Goal: Navigation & Orientation: Find specific page/section

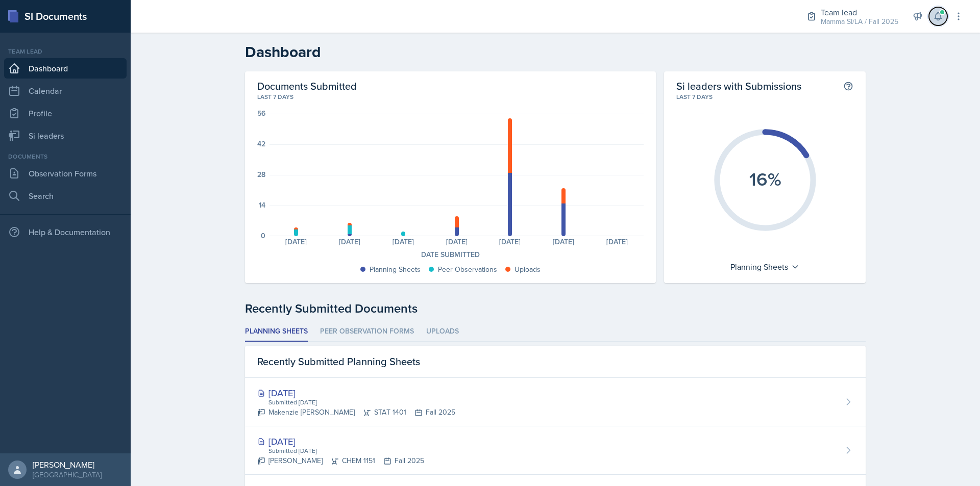
click at [937, 9] on button at bounding box center [938, 16] width 18 height 18
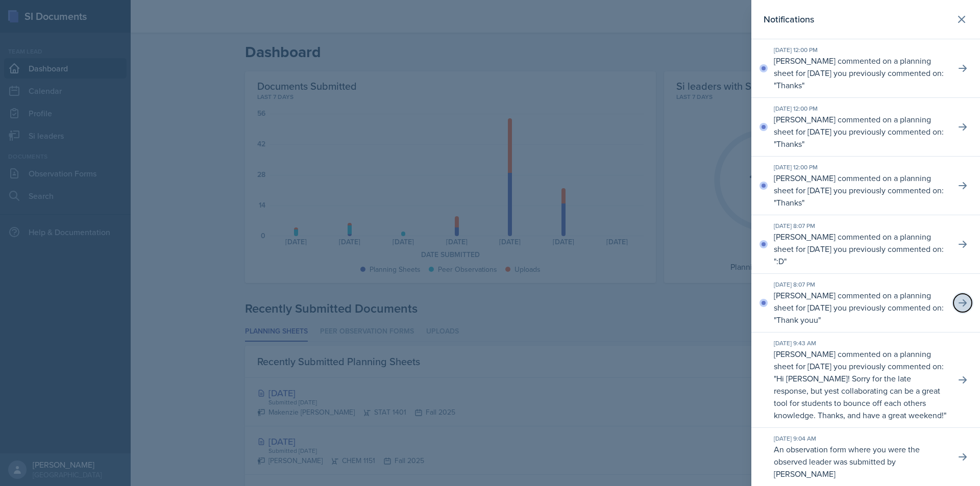
click at [958, 303] on icon at bounding box center [962, 303] width 8 height 7
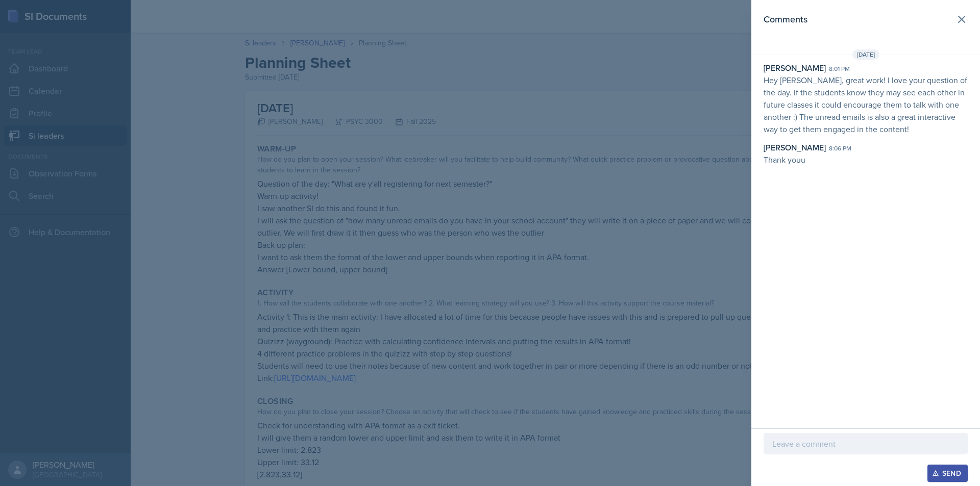
click at [570, 125] on div at bounding box center [490, 243] width 980 height 486
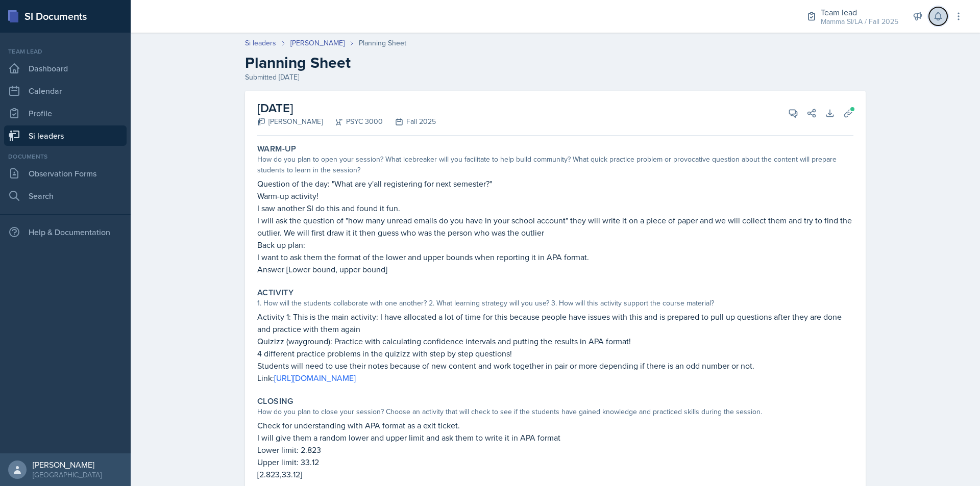
click at [939, 14] on icon at bounding box center [937, 17] width 7 height 8
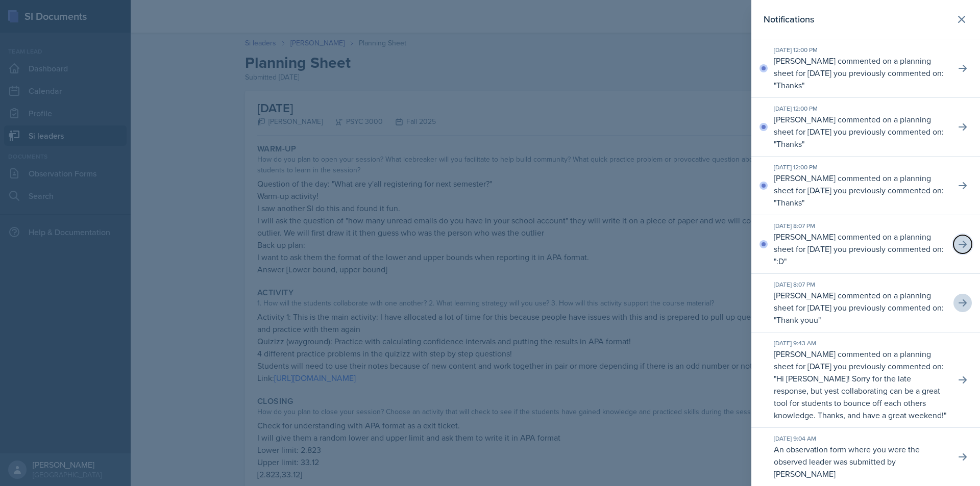
click at [958, 247] on icon at bounding box center [962, 244] width 8 height 7
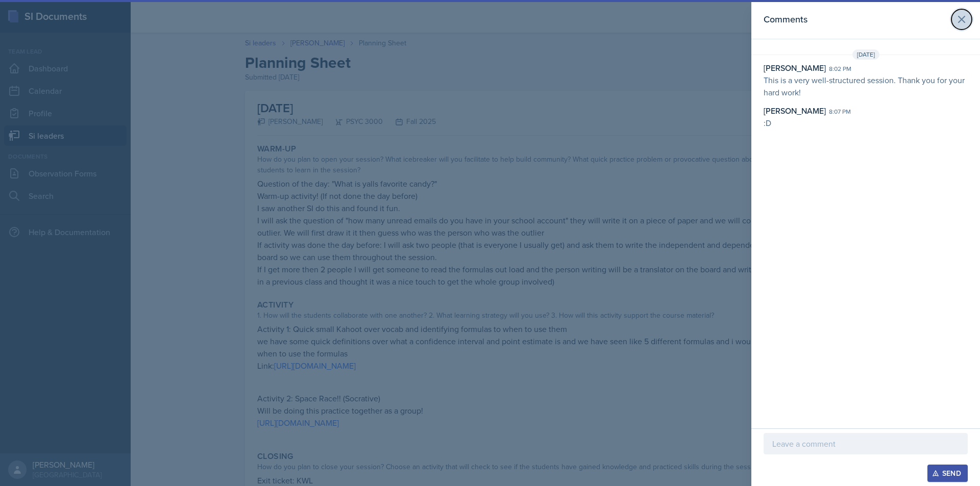
click at [962, 26] on button at bounding box center [961, 19] width 20 height 20
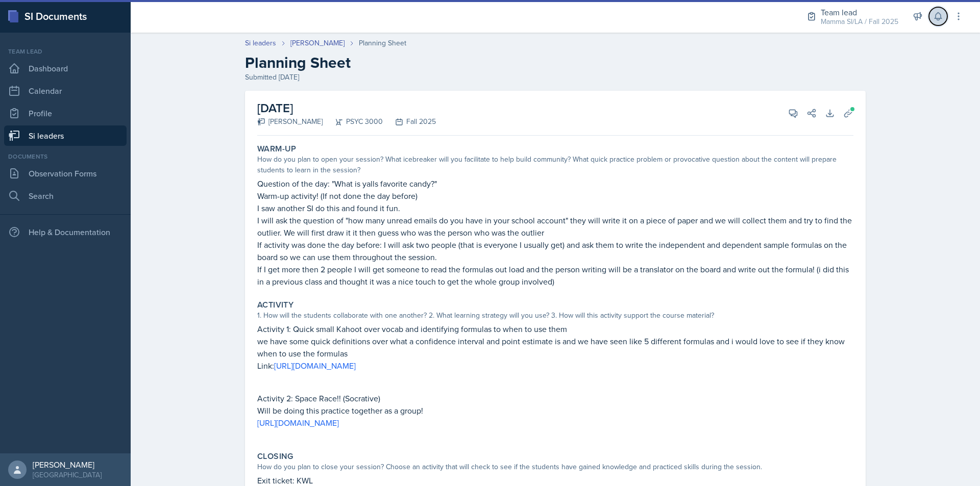
click at [945, 21] on button at bounding box center [938, 16] width 18 height 18
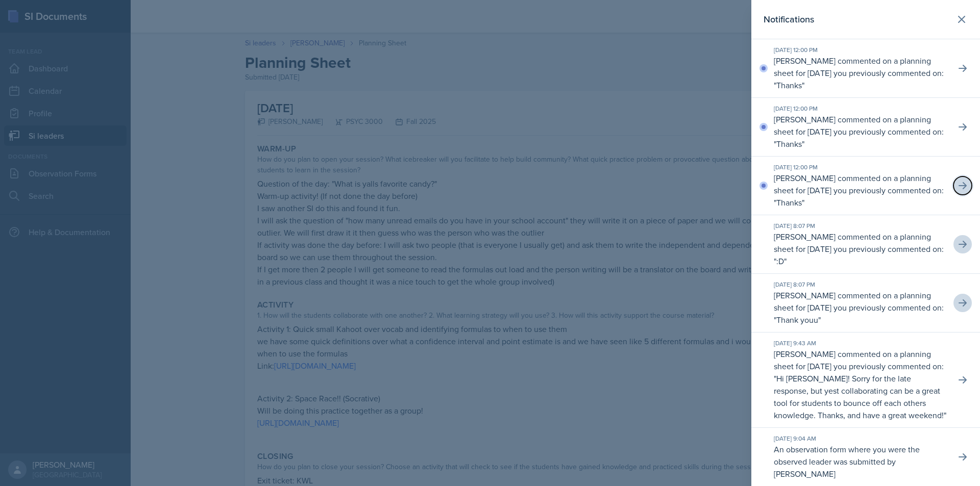
click at [961, 183] on button at bounding box center [962, 186] width 18 height 18
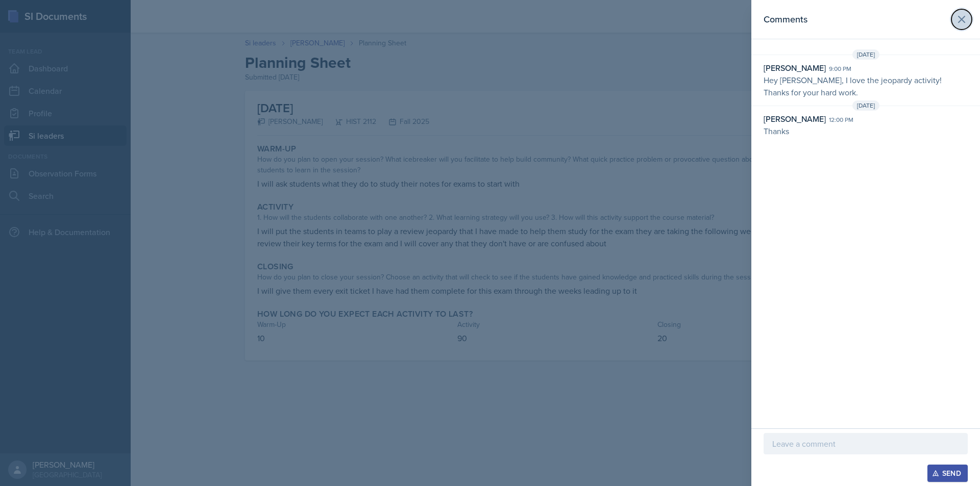
click at [958, 22] on icon at bounding box center [961, 19] width 6 height 6
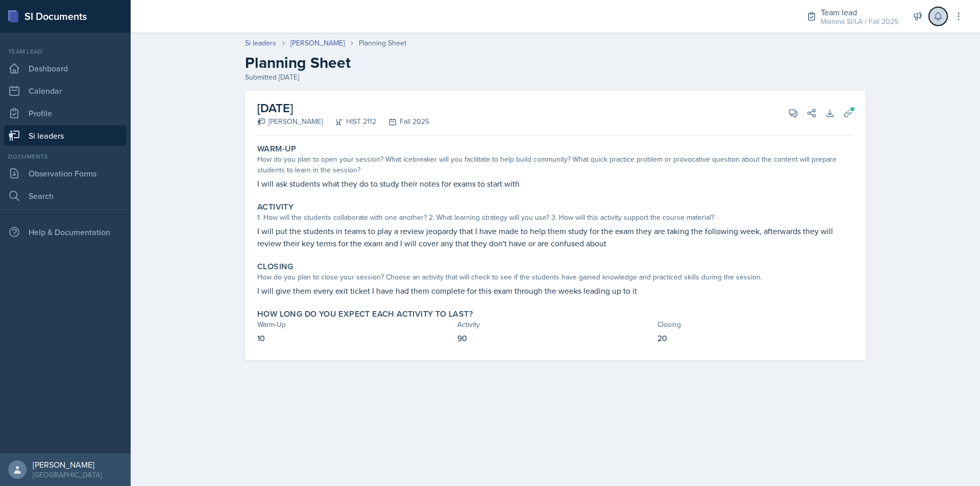
click at [934, 16] on icon at bounding box center [938, 16] width 10 height 10
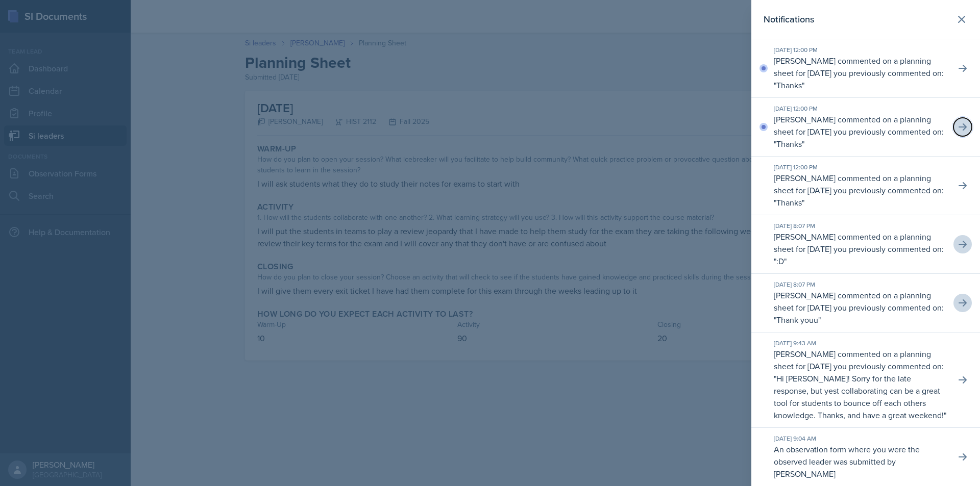
click at [958, 127] on icon at bounding box center [962, 126] width 8 height 7
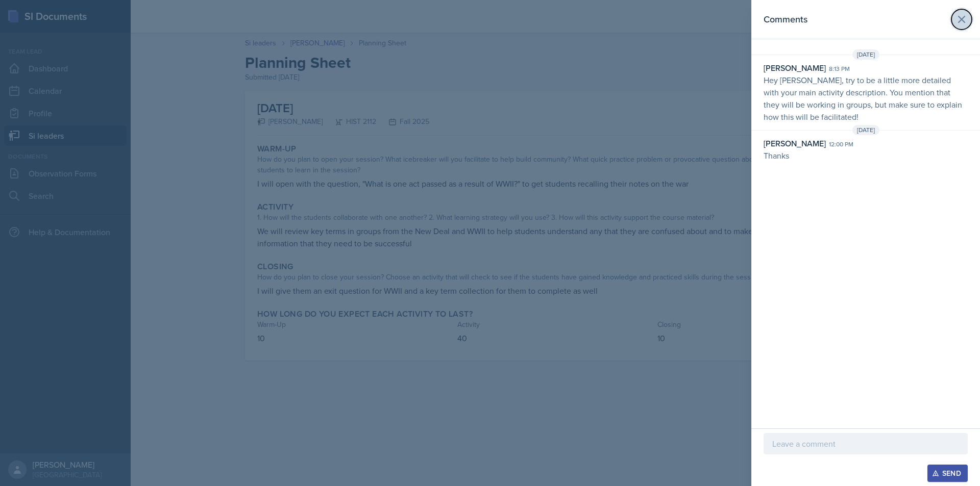
click at [958, 15] on icon at bounding box center [961, 19] width 12 height 12
